Goal: Task Accomplishment & Management: Manage account settings

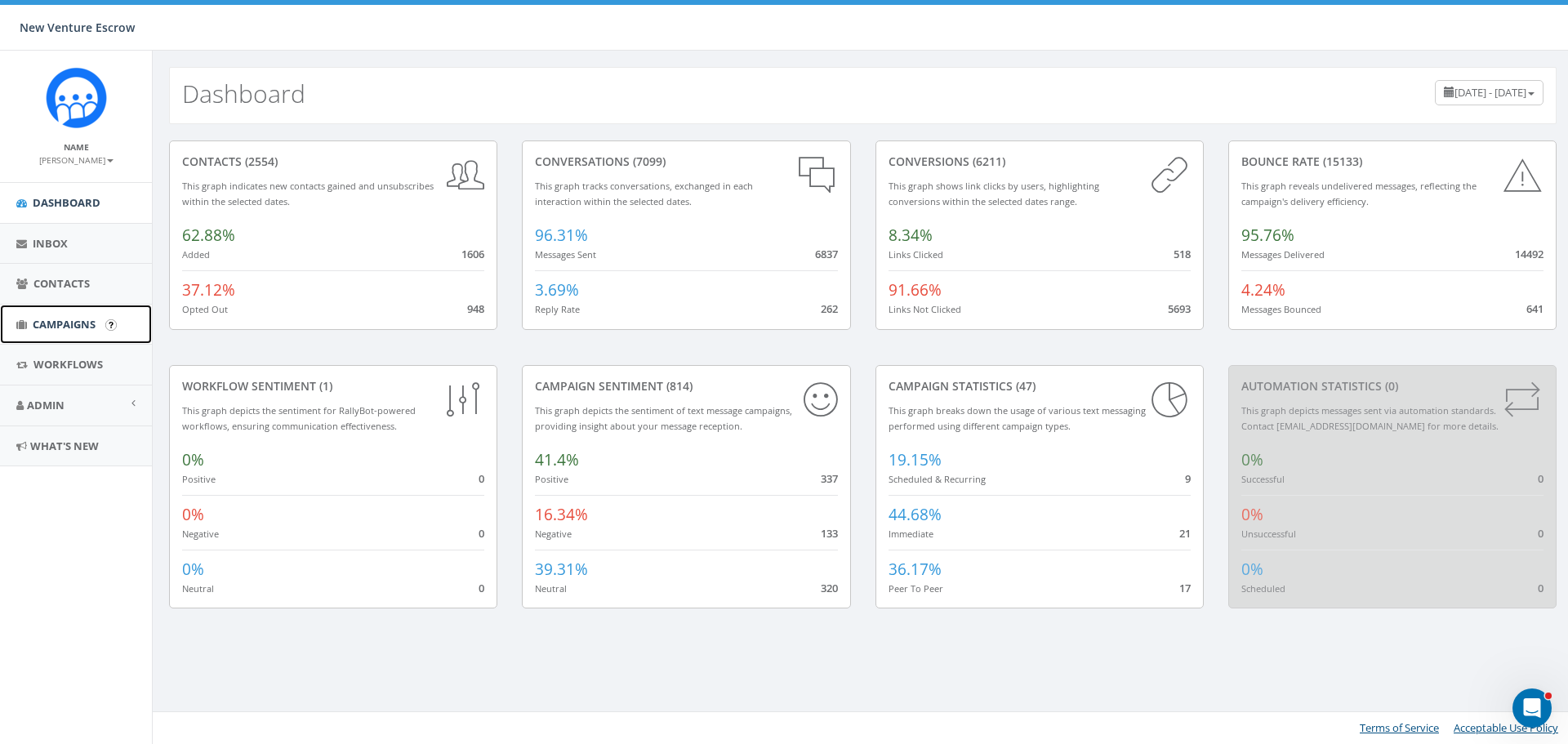
click at [47, 321] on span "Campaigns" at bounding box center [64, 324] width 63 height 15
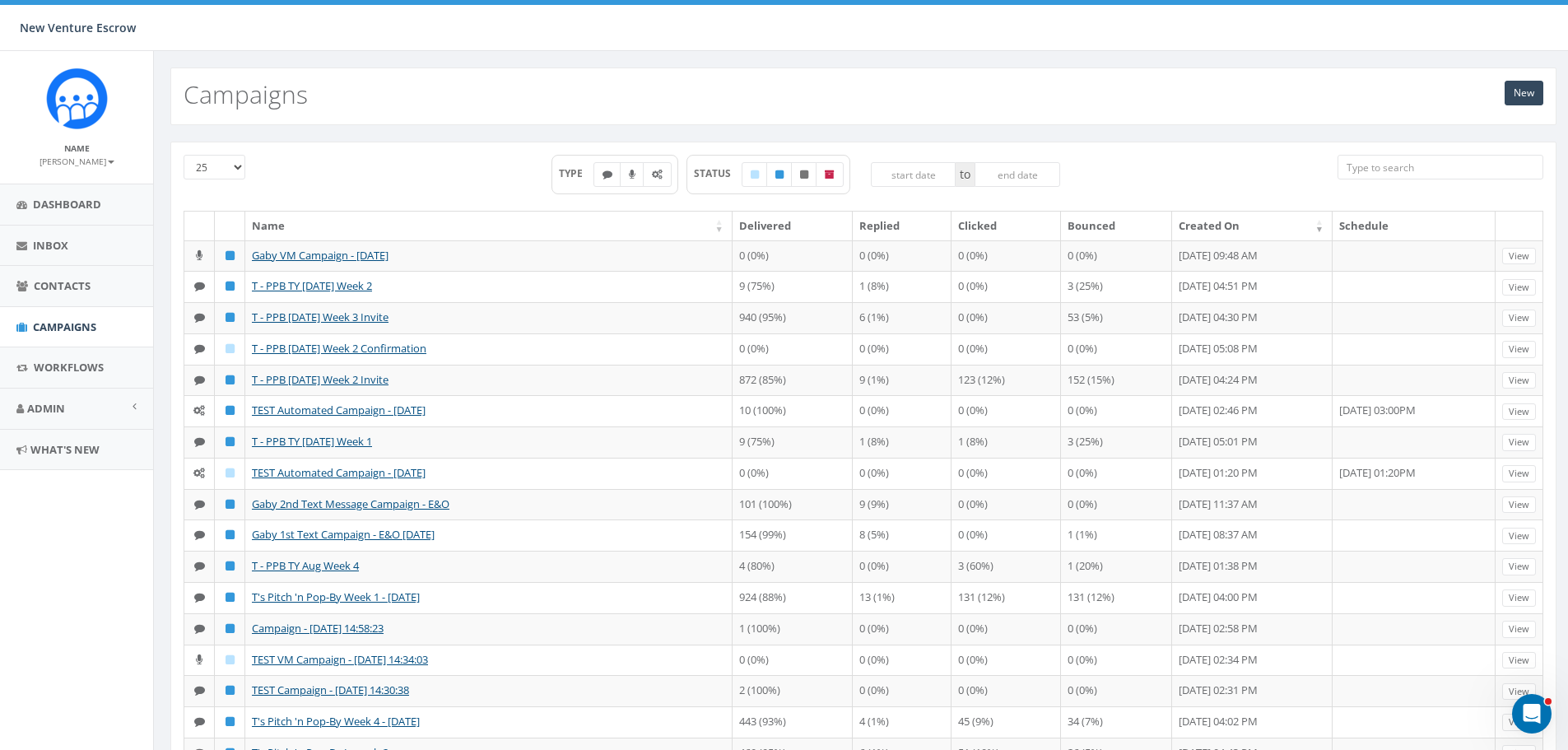
click at [1423, 165] on input "search" at bounding box center [1441, 167] width 206 height 25
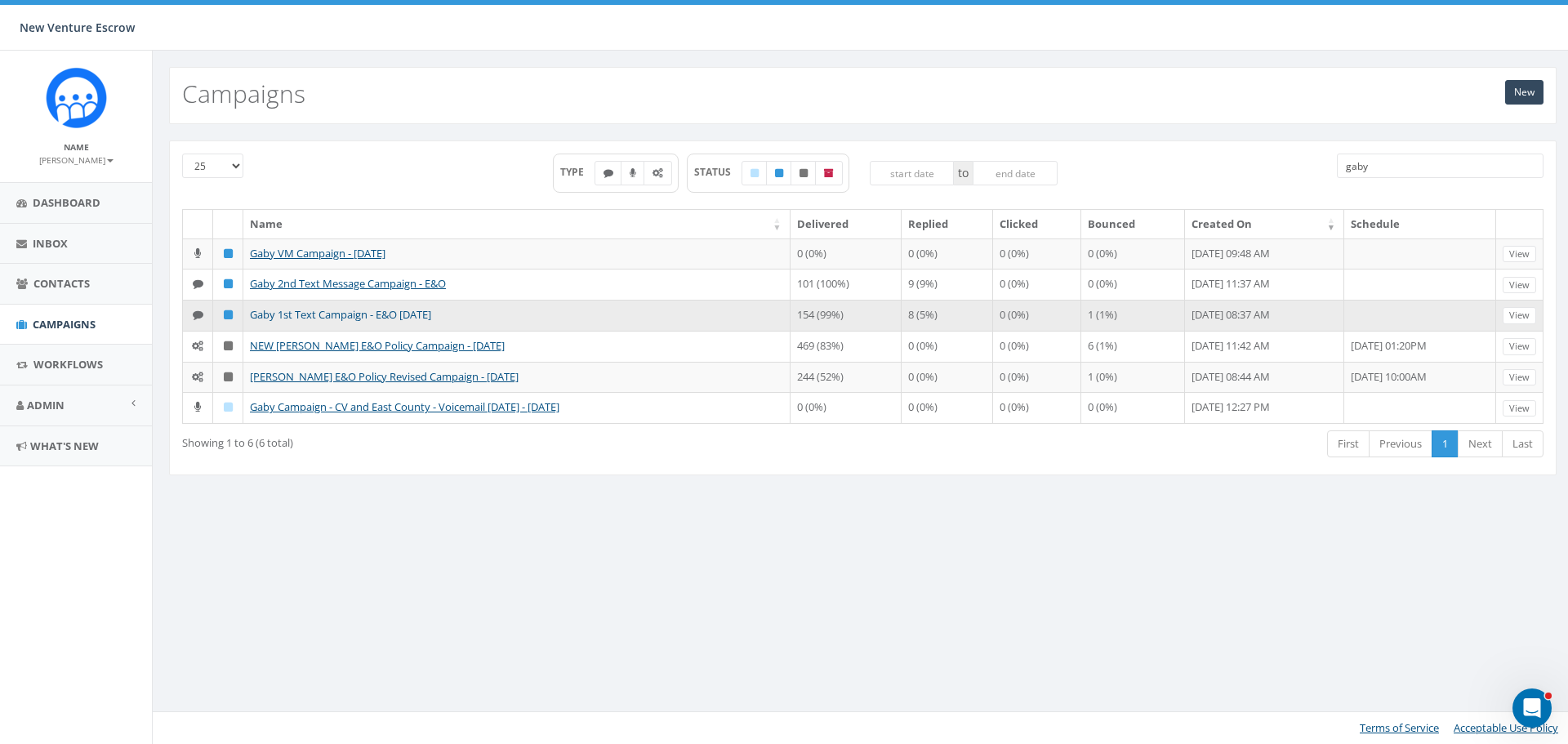
type input "gaby"
click at [341, 321] on link "Gaby 1st Text Campaign - E&O [DATE]" at bounding box center [341, 314] width 181 height 15
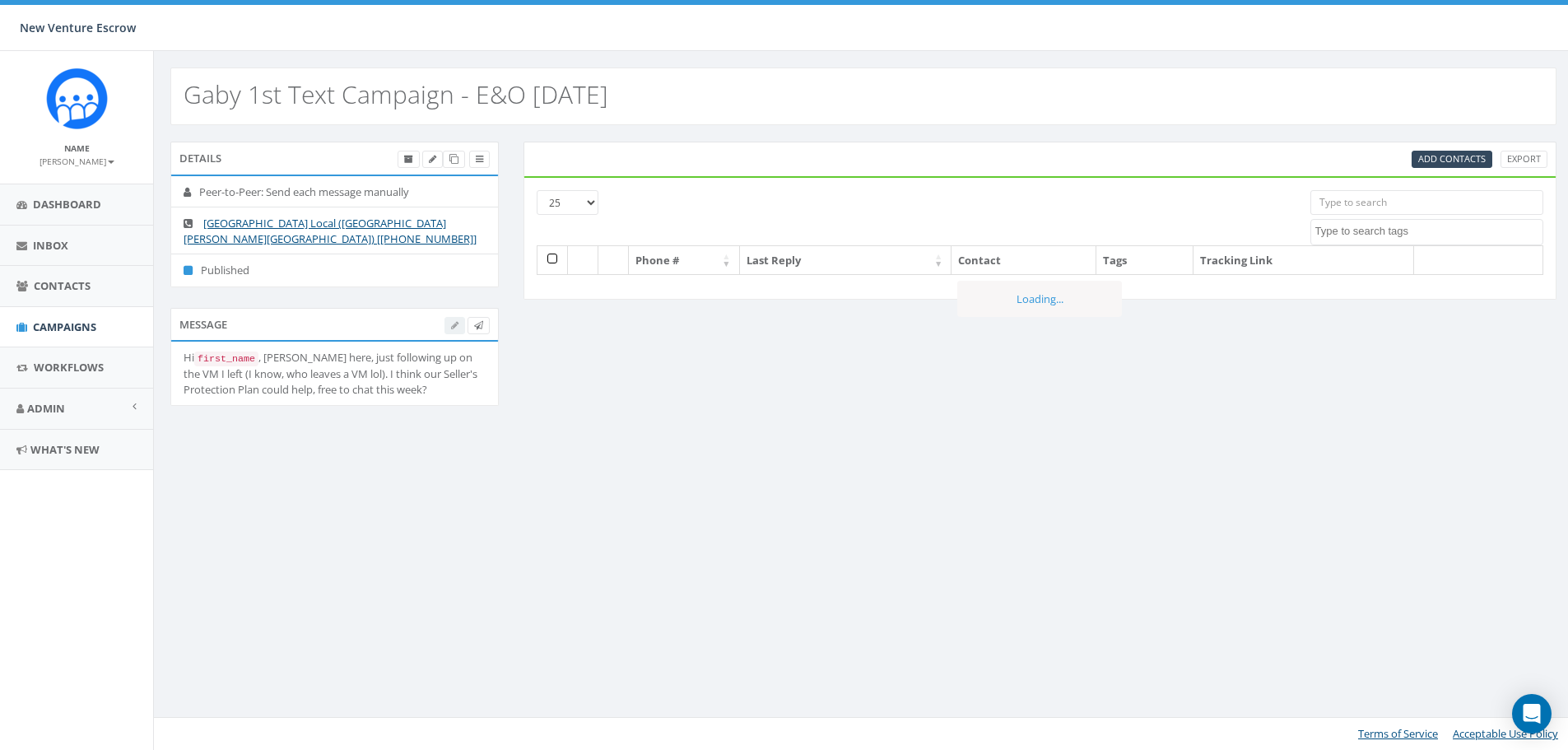
select select
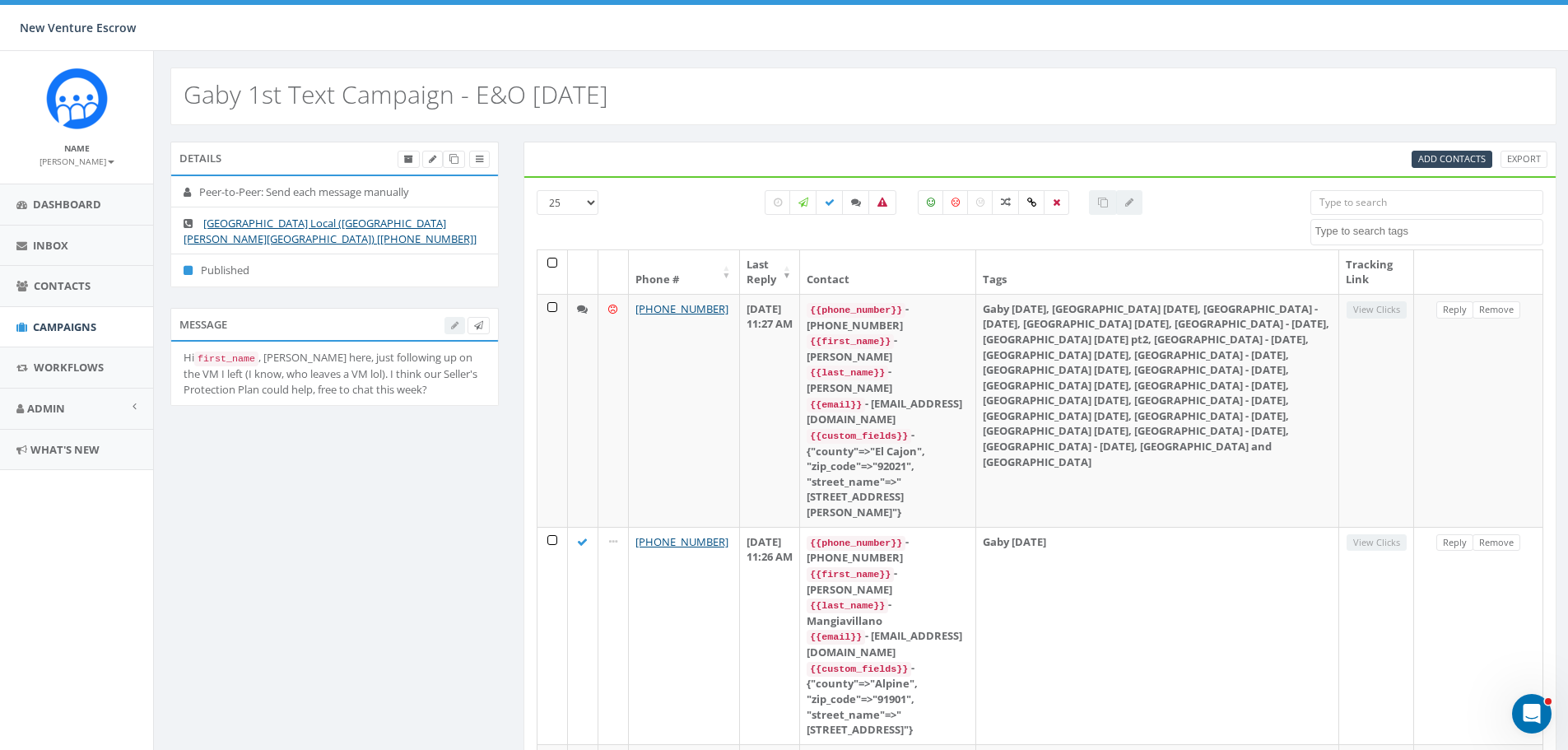
click at [1382, 235] on textarea "Search" at bounding box center [1429, 231] width 228 height 15
type textarea "gaby [DATE]"
select select "Gaby [DATE]"
click at [549, 263] on th at bounding box center [553, 272] width 31 height 44
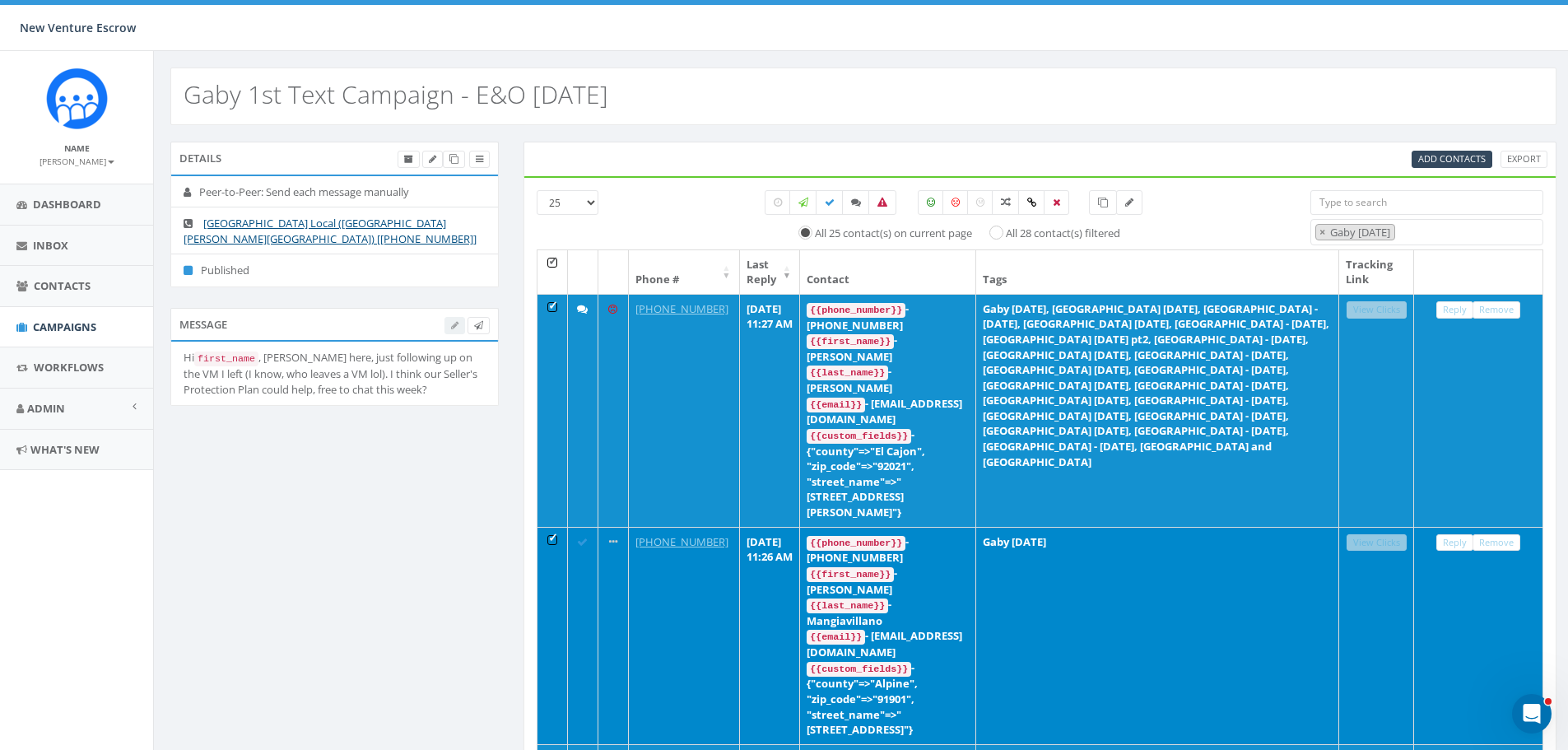
click at [1006, 232] on label "All 28 contact(s) filtered" at bounding box center [1063, 234] width 114 height 17
click at [996, 232] on input "All 28 contact(s) filtered" at bounding box center [1001, 232] width 11 height 11
radio input "true"
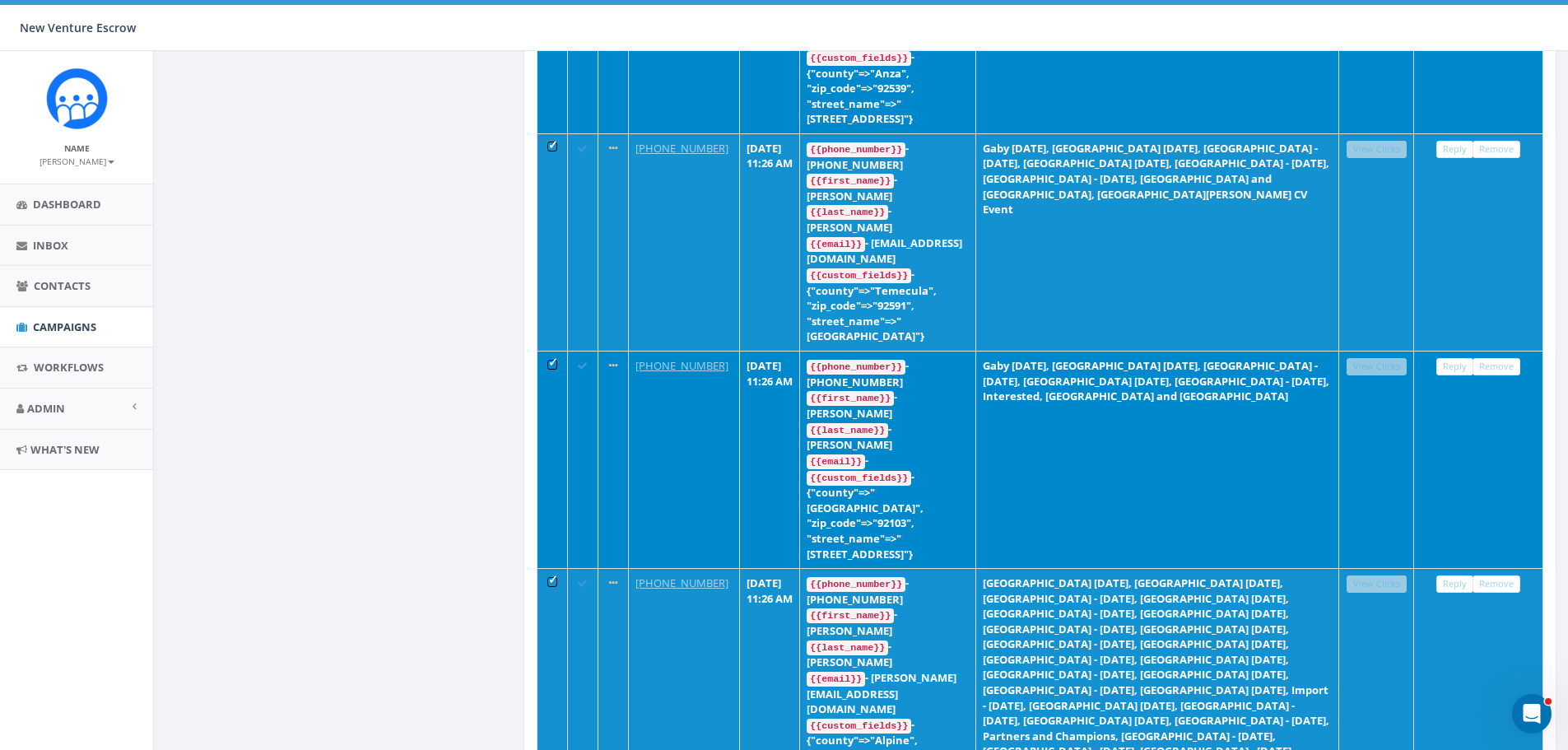
scroll to position [3371, 0]
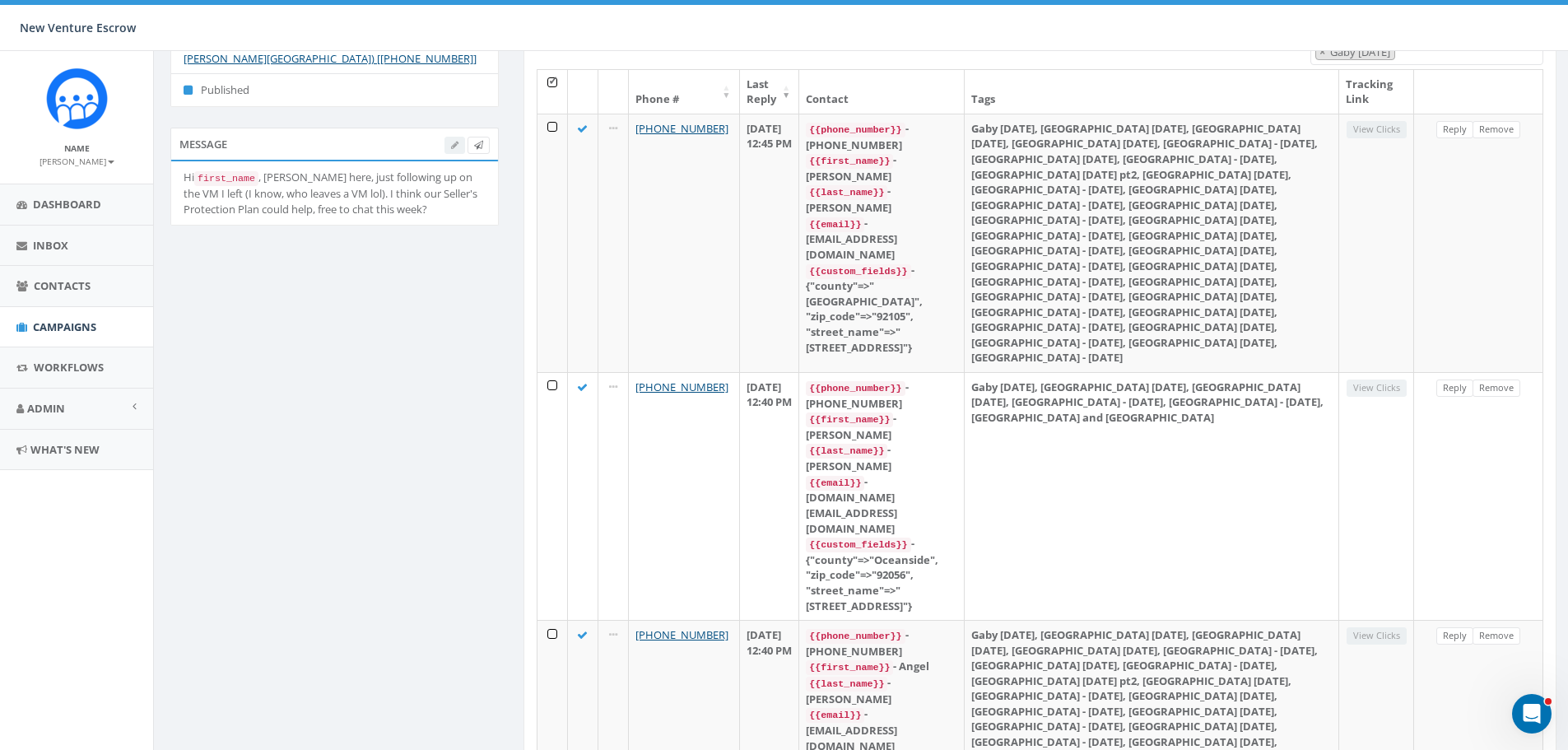
scroll to position [0, 0]
